Goal: Find specific page/section: Find specific page/section

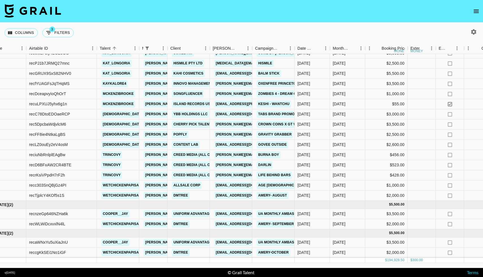
scroll to position [811, 0]
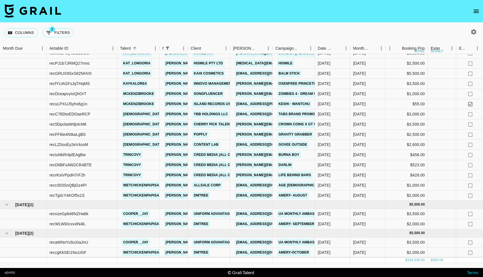
click at [475, 11] on icon "open drawer" at bounding box center [476, 11] width 7 height 7
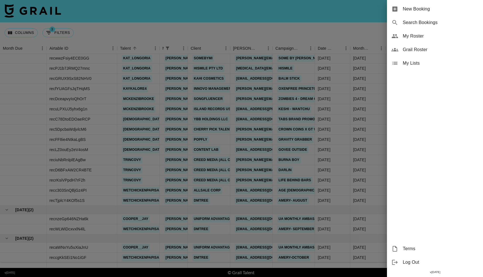
scroll to position [806, 0]
click at [414, 36] on span "My Roster" at bounding box center [441, 36] width 76 height 7
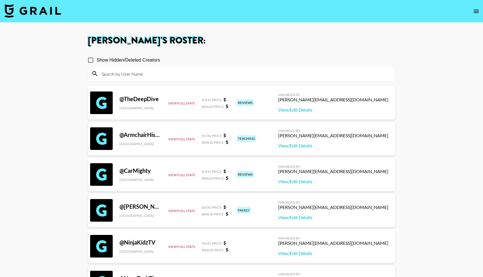
click at [152, 72] on input at bounding box center [244, 73] width 293 height 9
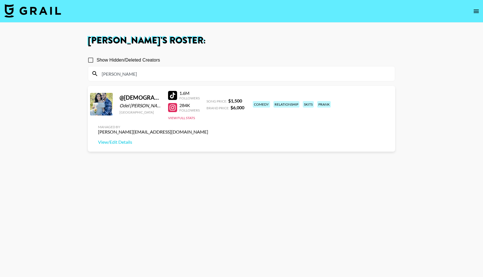
type input "[PERSON_NAME]"
click at [175, 95] on div at bounding box center [172, 95] width 9 height 9
click at [175, 107] on div at bounding box center [172, 107] width 9 height 9
click at [41, 14] on img at bounding box center [33, 11] width 56 height 14
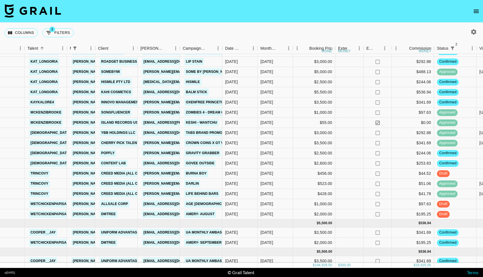
scroll to position [806, 93]
